Goal: Find specific page/section: Find specific page/section

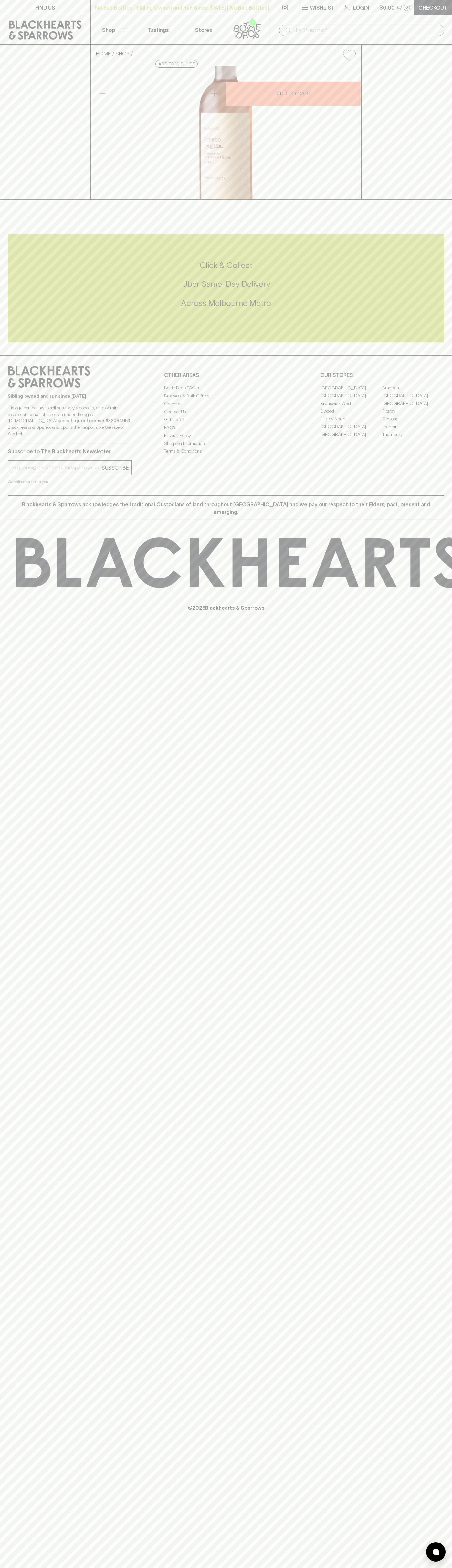
click at [318, 9] on p "Wishlist" at bounding box center [322, 7] width 24 height 8
click at [450, 320] on div at bounding box center [226, 784] width 452 height 1568
click at [404, 1567] on html "FIND US | No Bad Bottles | Sibling Owned and Run Since [DATE] | No Bad Bottles …" at bounding box center [226, 784] width 452 height 1568
click at [4, 1521] on div at bounding box center [226, 784] width 452 height 1568
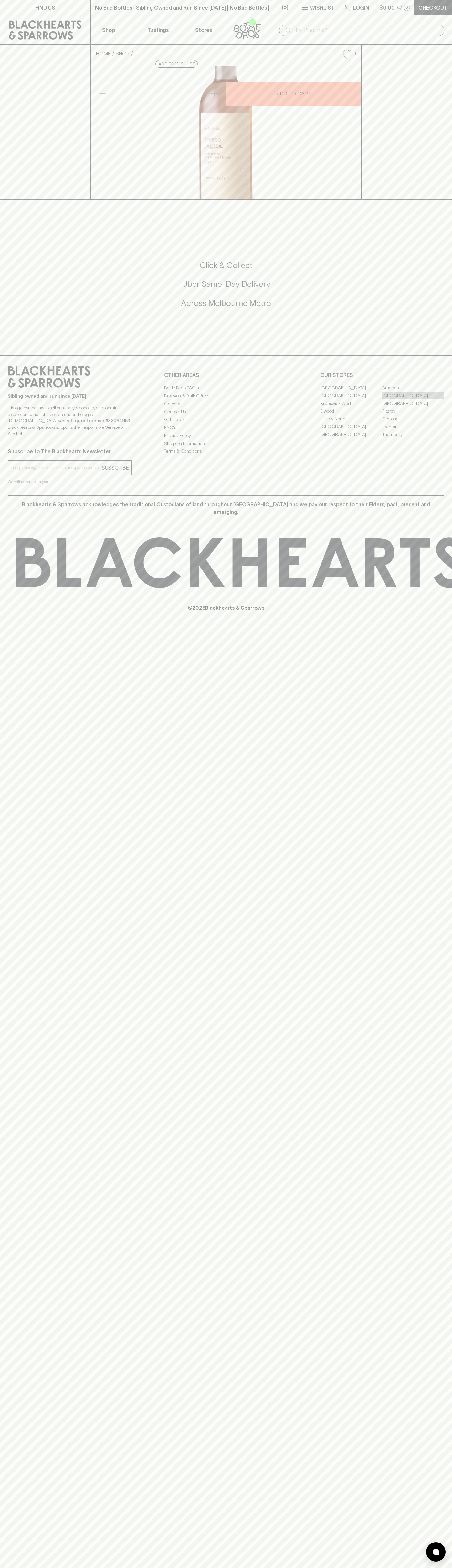
click at [413, 399] on link "[GEOGRAPHIC_DATA]" at bounding box center [413, 395] width 62 height 8
